Goal: Navigation & Orientation: Find specific page/section

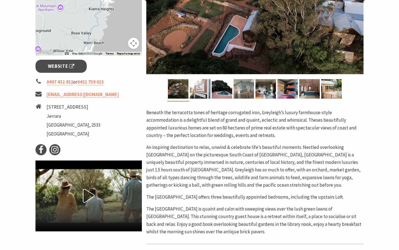
scroll to position [190, 0]
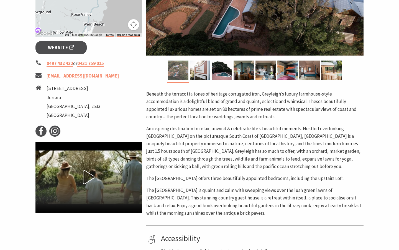
click at [178, 70] on img at bounding box center [178, 69] width 21 height 19
click at [224, 70] on img at bounding box center [222, 69] width 21 height 19
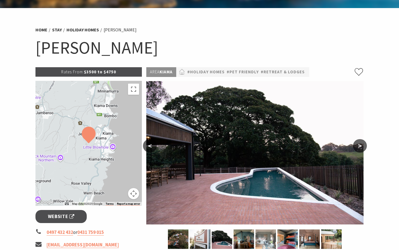
scroll to position [0, 0]
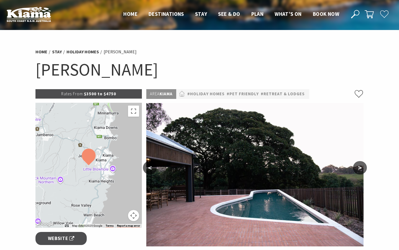
click at [355, 170] on button ">" at bounding box center [360, 167] width 14 height 13
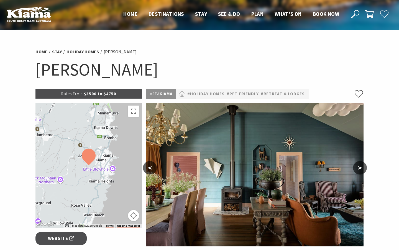
click at [355, 170] on button ">" at bounding box center [360, 167] width 14 height 13
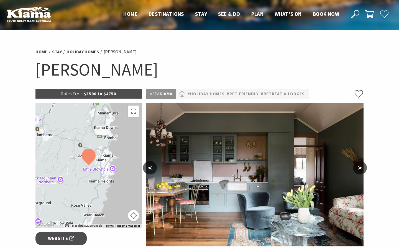
click at [363, 168] on button ">" at bounding box center [360, 167] width 14 height 13
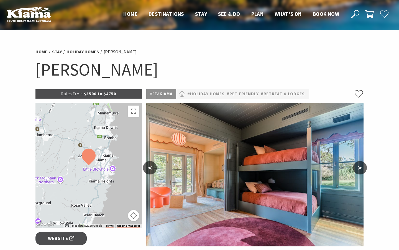
click at [363, 168] on button ">" at bounding box center [360, 167] width 14 height 13
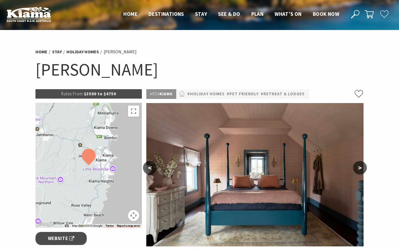
click at [363, 168] on button ">" at bounding box center [360, 167] width 14 height 13
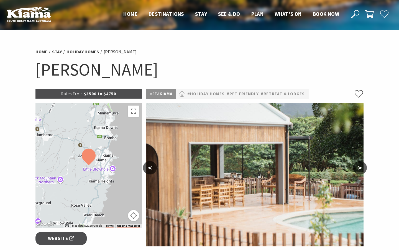
click at [363, 168] on button ">" at bounding box center [360, 167] width 14 height 13
click at [358, 165] on button ">" at bounding box center [360, 167] width 14 height 13
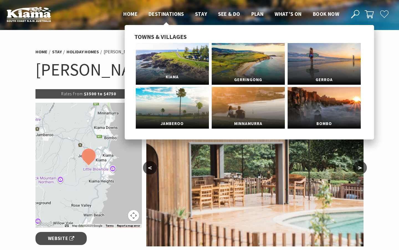
click at [189, 60] on link "Kiama" at bounding box center [172, 64] width 73 height 42
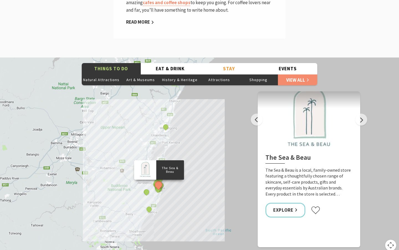
scroll to position [100, 0]
